Goal: Find specific page/section: Find specific page/section

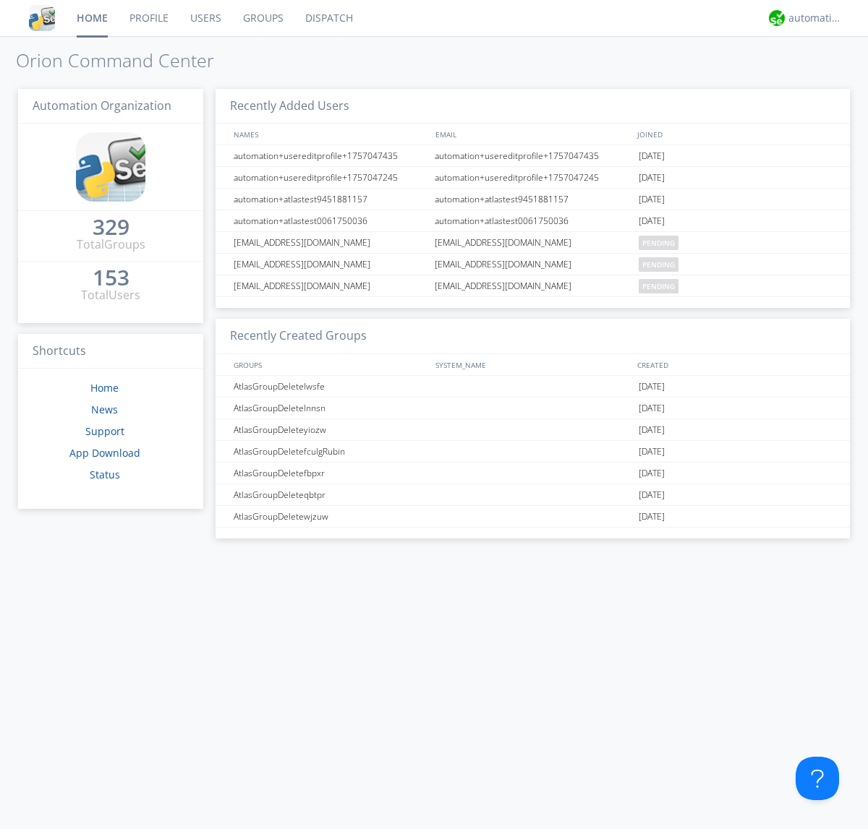
click at [327, 18] on link "Dispatch" at bounding box center [328, 18] width 69 height 36
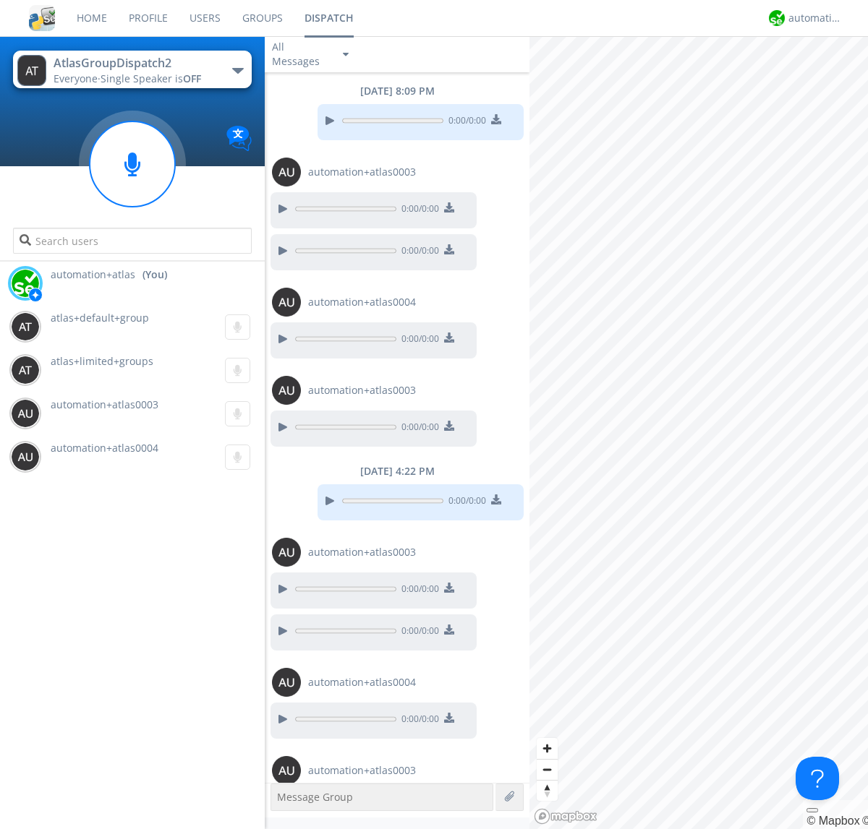
scroll to position [50, 0]
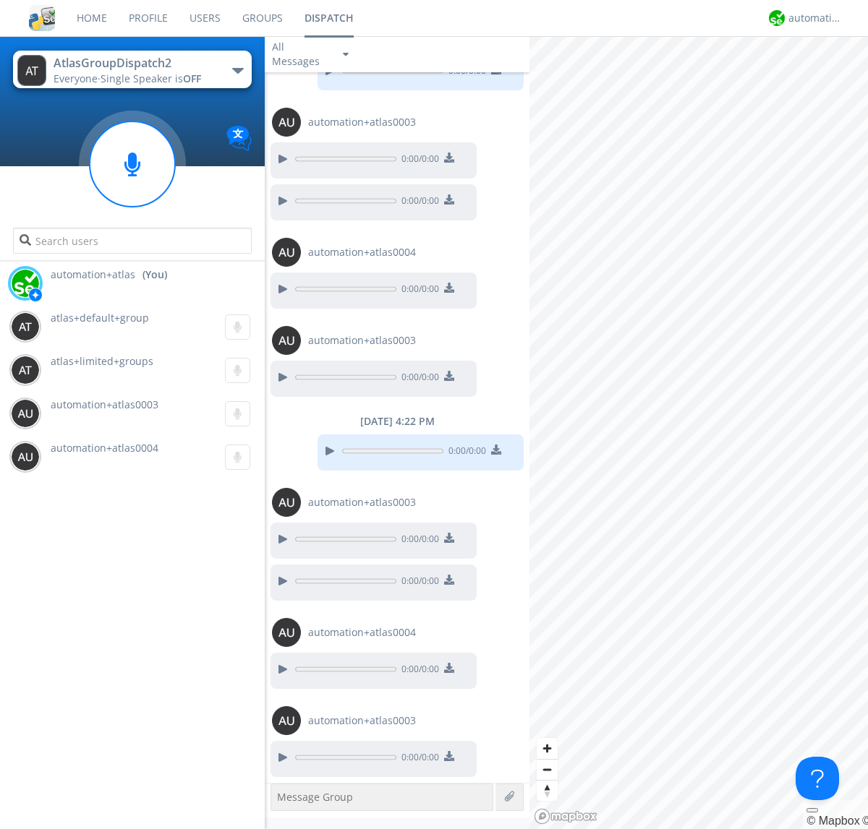
click at [237, 70] on div "button" at bounding box center [238, 71] width 12 height 6
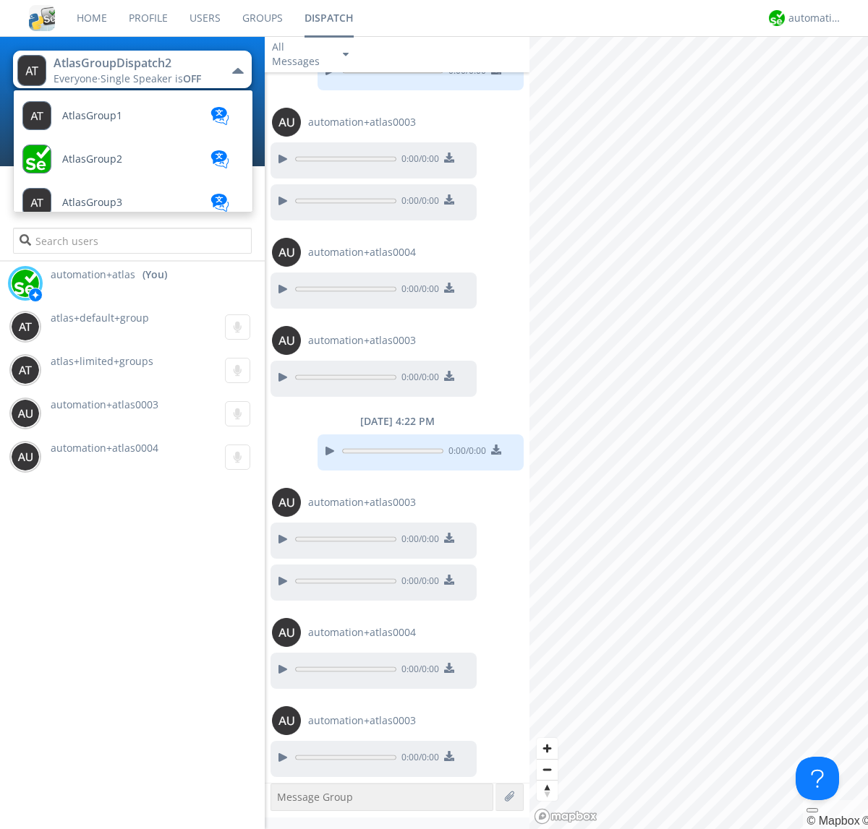
click at [109, 284] on span "AtlasGroupDispatch" at bounding box center [110, 289] width 97 height 11
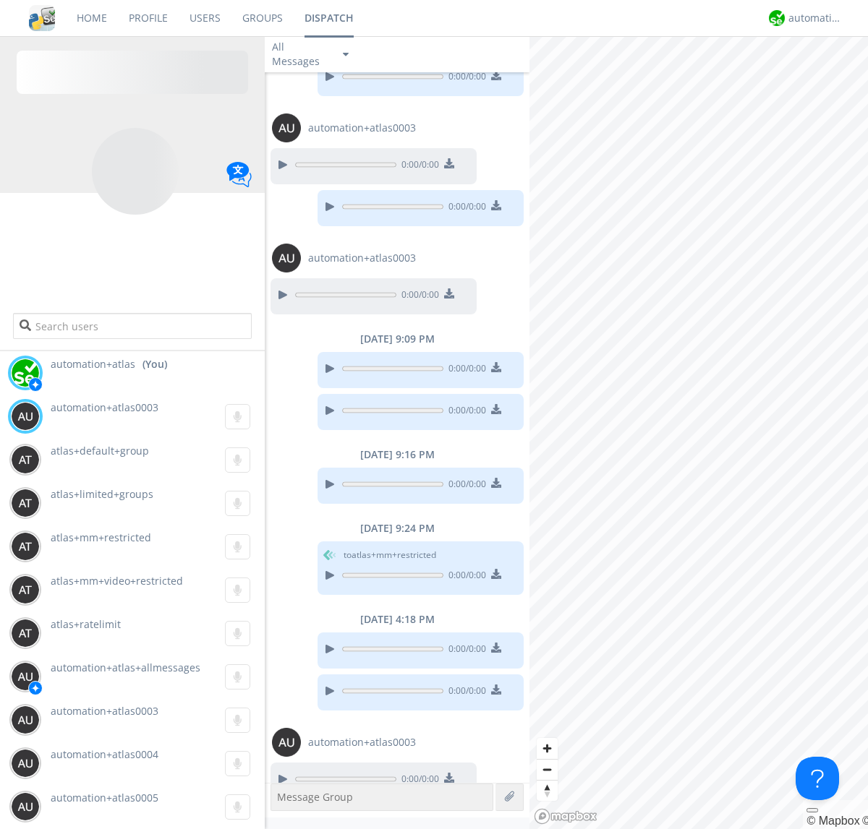
scroll to position [66, 0]
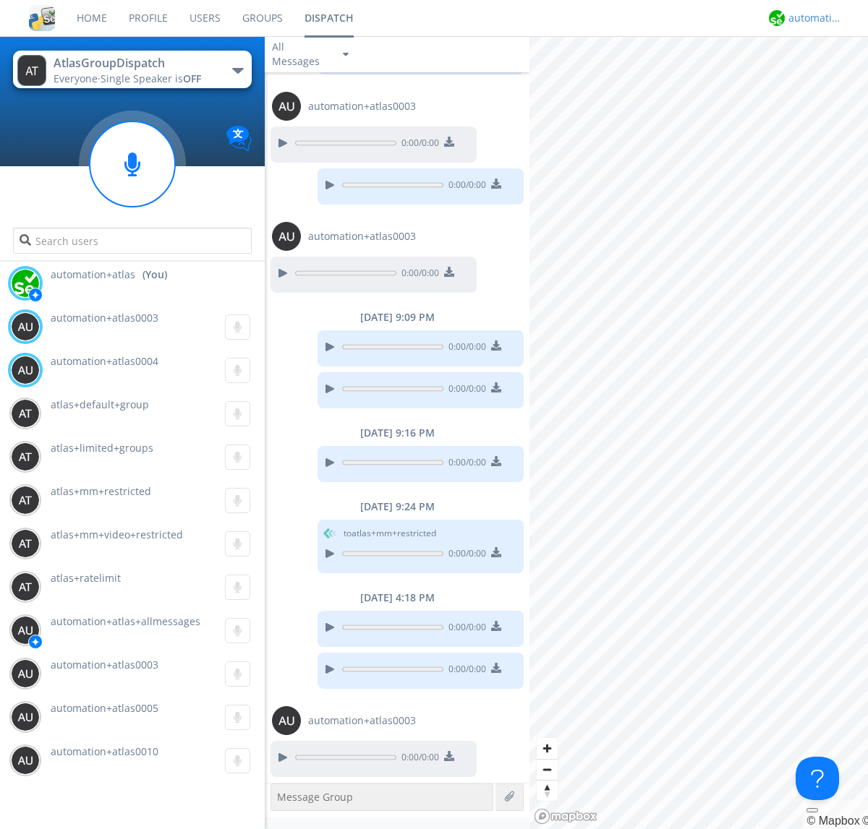
click at [811, 18] on div "automation+atlas" at bounding box center [815, 18] width 54 height 14
